Goal: Navigation & Orientation: Find specific page/section

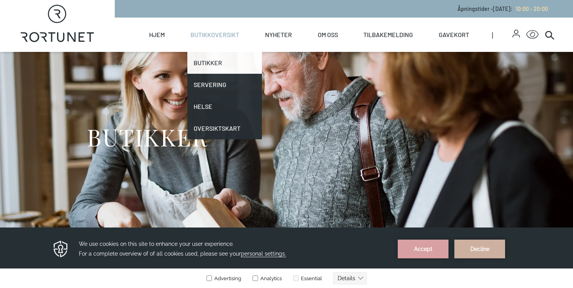
click at [215, 61] on link "Butikker" at bounding box center [225, 63] width 75 height 22
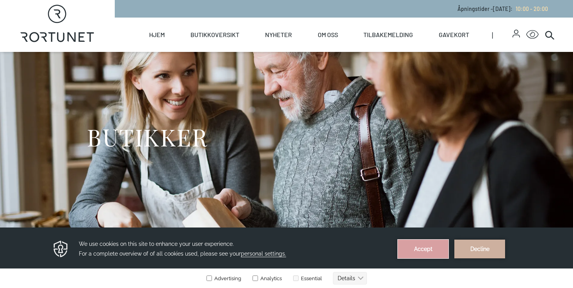
click at [420, 244] on button "Accept" at bounding box center [423, 249] width 51 height 19
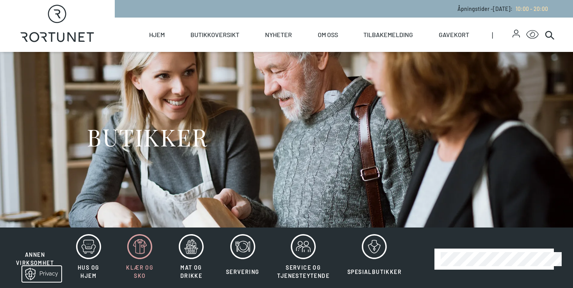
click at [145, 250] on icon at bounding box center [139, 246] width 25 height 25
click at [138, 251] on icon at bounding box center [139, 246] width 25 height 25
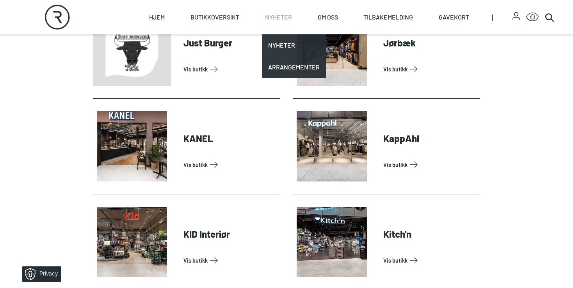
scroll to position [942, 0]
